Goal: Subscribe to service/newsletter

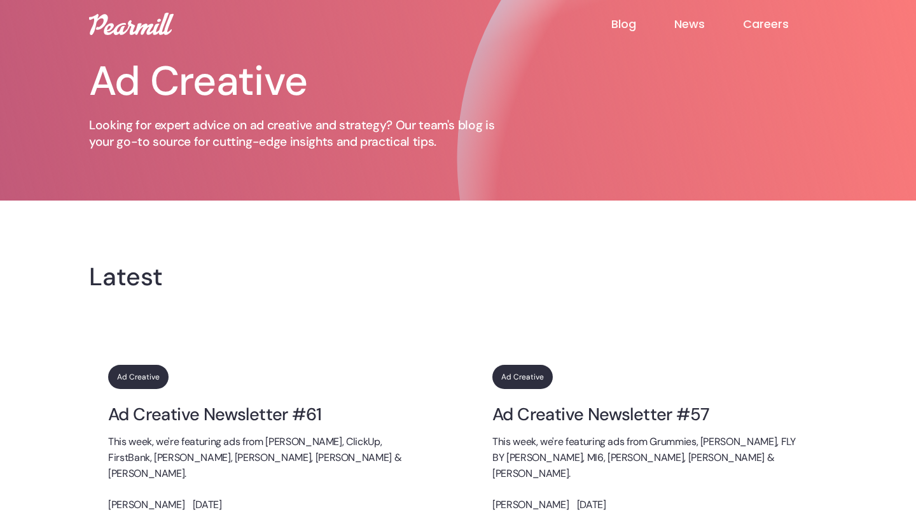
click at [148, 419] on link "Ad Creative Newsletter #61" at bounding box center [266, 414] width 316 height 20
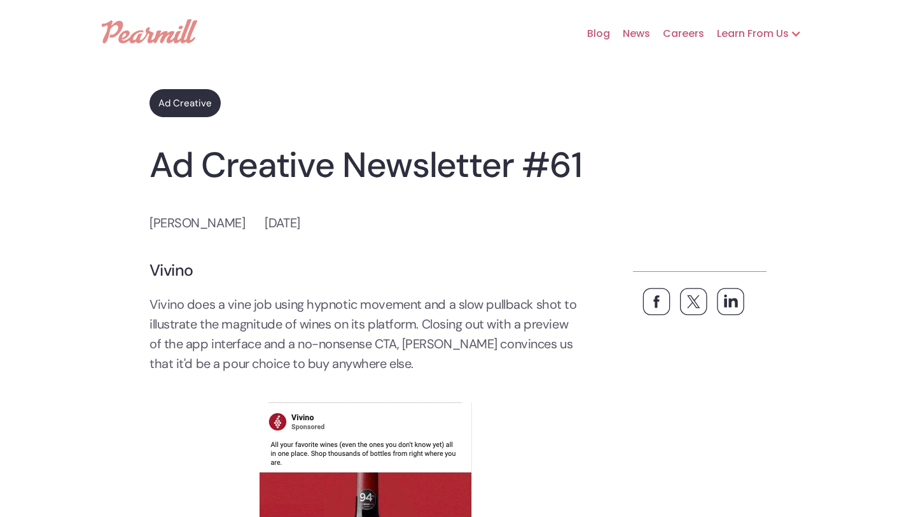
click at [741, 32] on div "Learn From Us" at bounding box center [746, 33] width 85 height 15
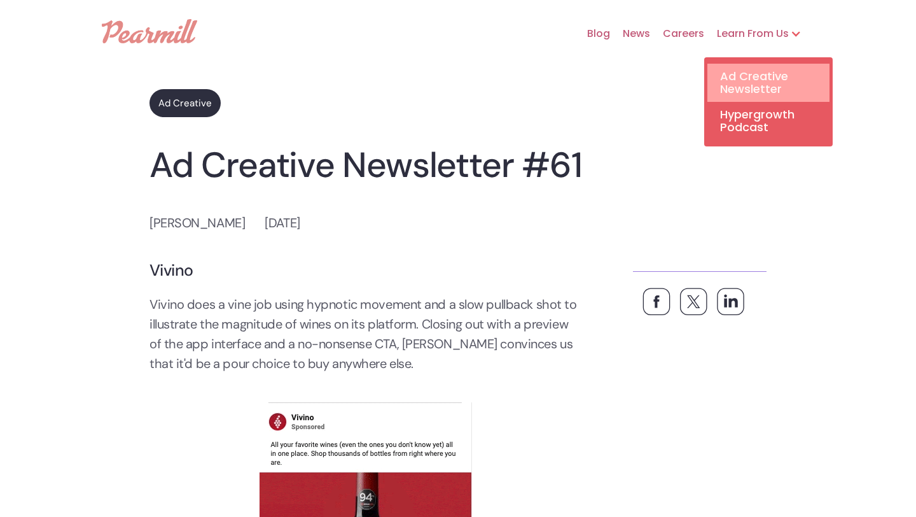
click at [749, 73] on link "Ad Creative Newsletter" at bounding box center [768, 83] width 122 height 38
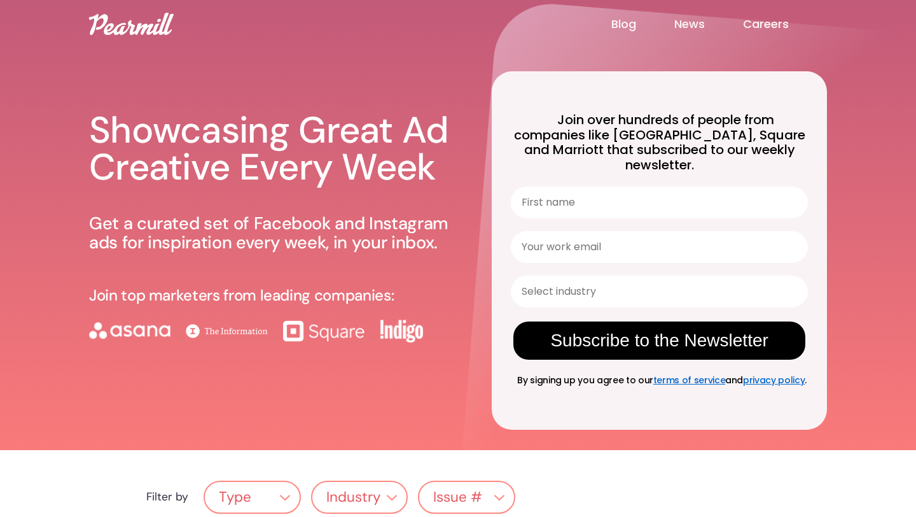
click at [559, 188] on input "First name" at bounding box center [659, 202] width 297 height 32
type input "Lila"
click at [584, 234] on input "Your work email" at bounding box center [659, 247] width 297 height 32
type input "lila@partnrmedia.com"
click at [546, 281] on input "Select industry" at bounding box center [656, 291] width 268 height 31
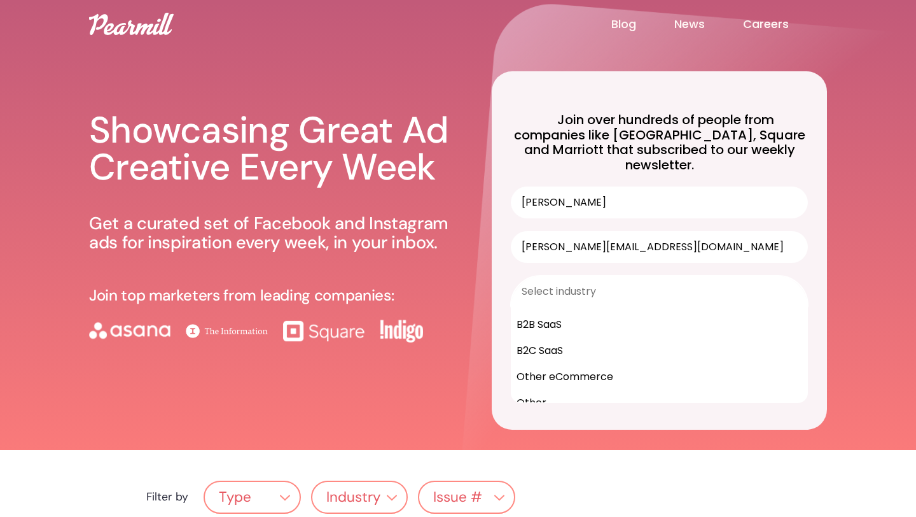
scroll to position [109, 0]
click at [559, 381] on div "Other" at bounding box center [659, 394] width 296 height 26
type input "Other"
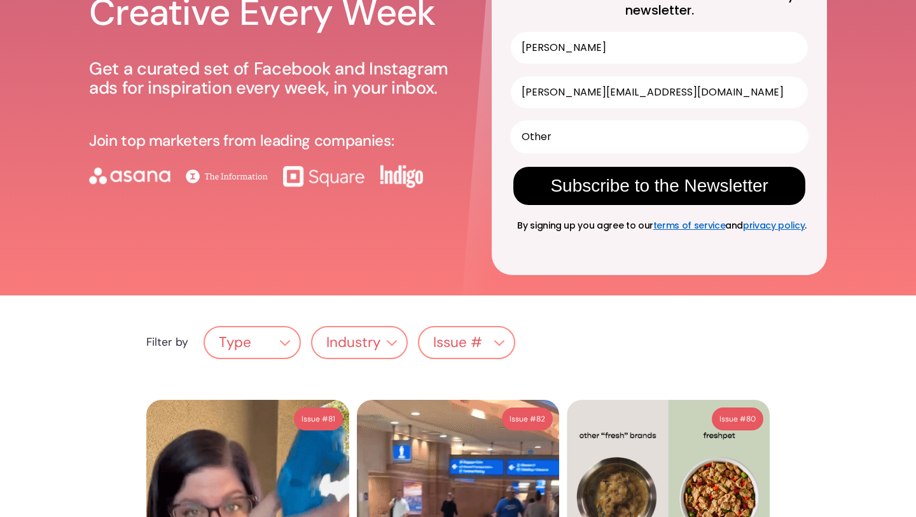
scroll to position [95, 0]
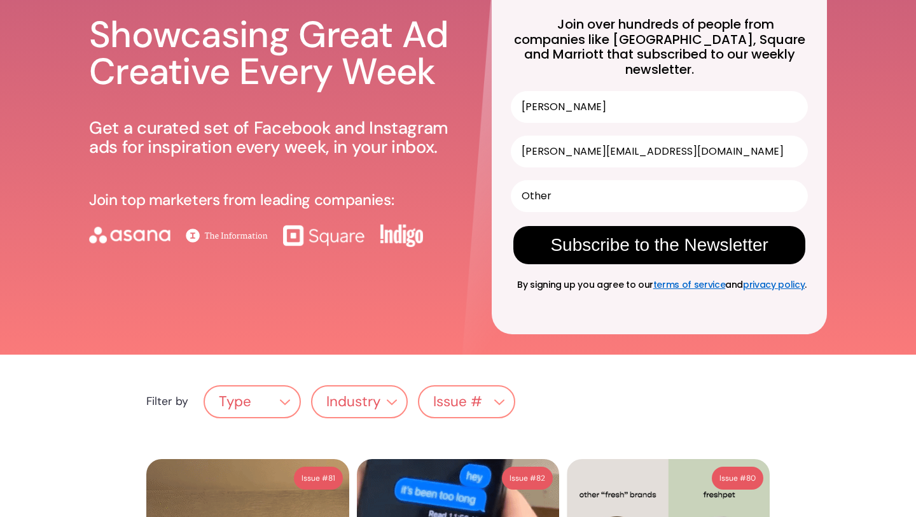
click at [599, 232] on button "Subscribe to the Newsletter" at bounding box center [659, 245] width 292 height 38
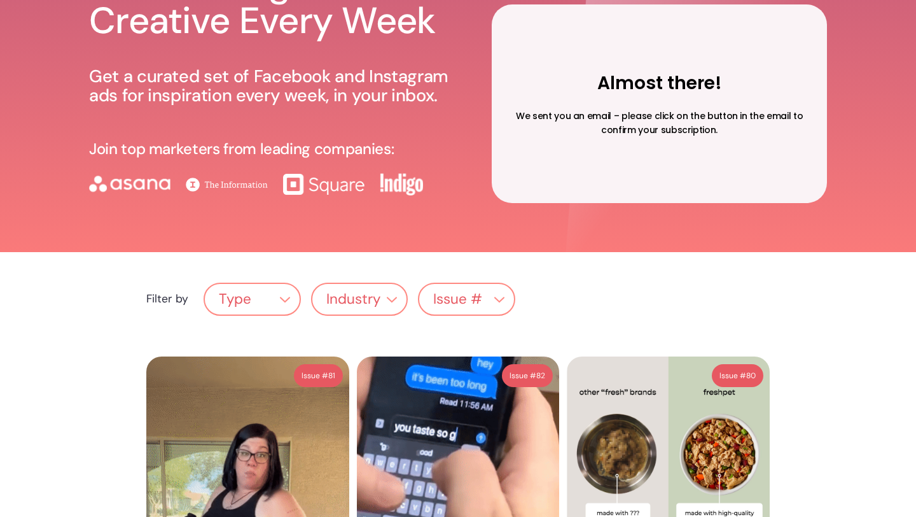
scroll to position [52, 0]
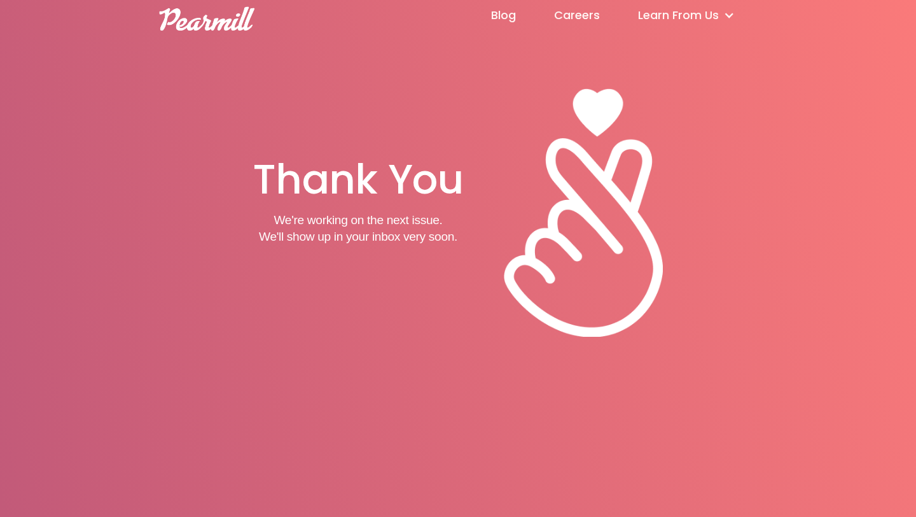
click at [594, 17] on link "Careers" at bounding box center [596, 15] width 84 height 13
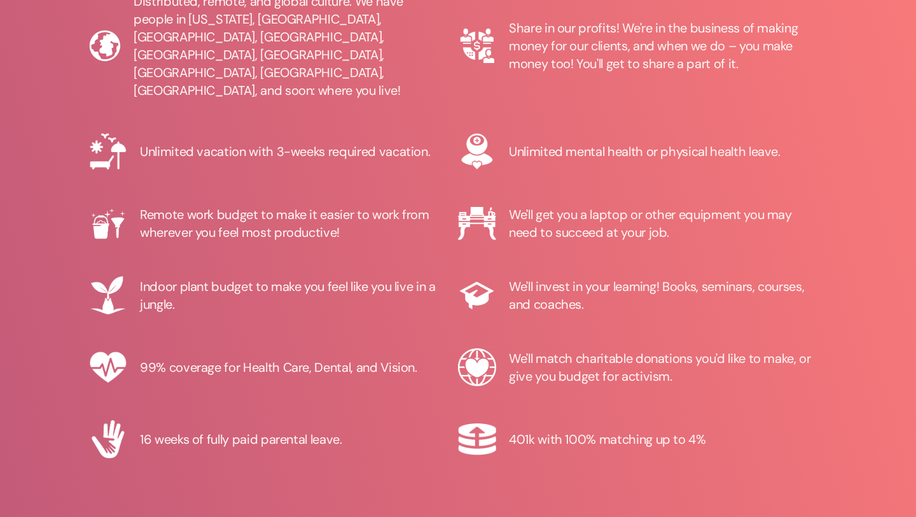
scroll to position [1499, 0]
